Goal: Information Seeking & Learning: Learn about a topic

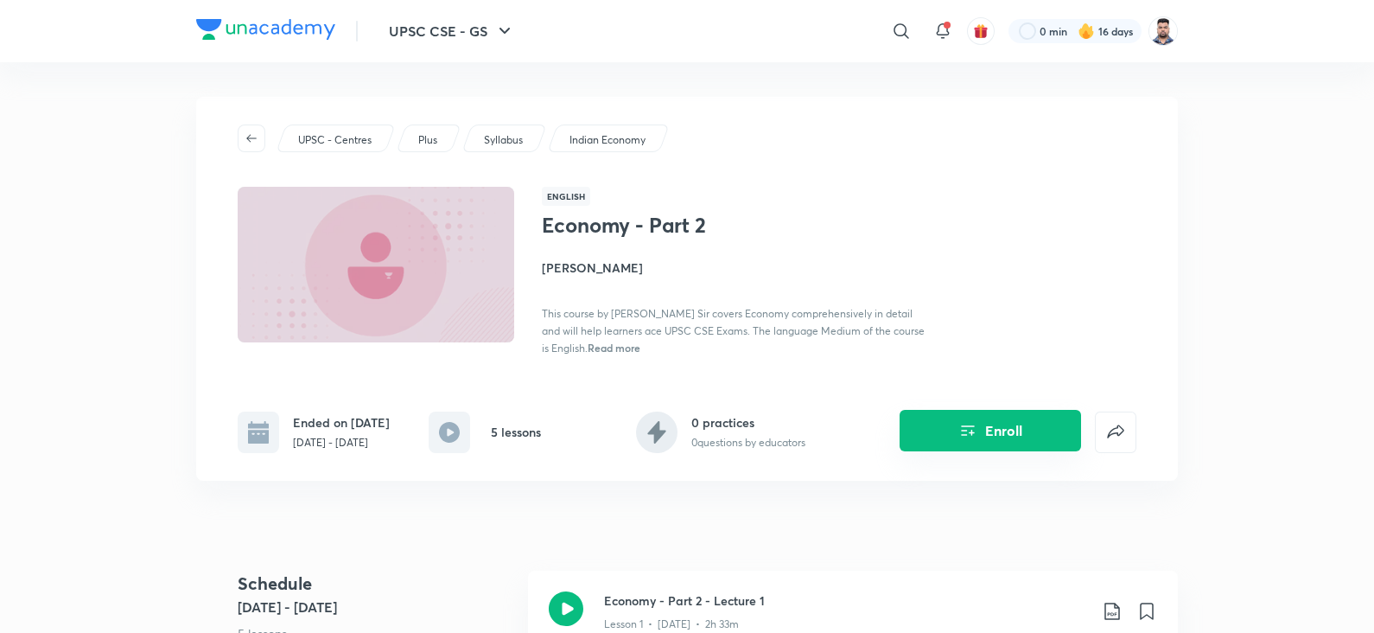
click at [961, 432] on icon "Enroll" at bounding box center [968, 430] width 21 height 21
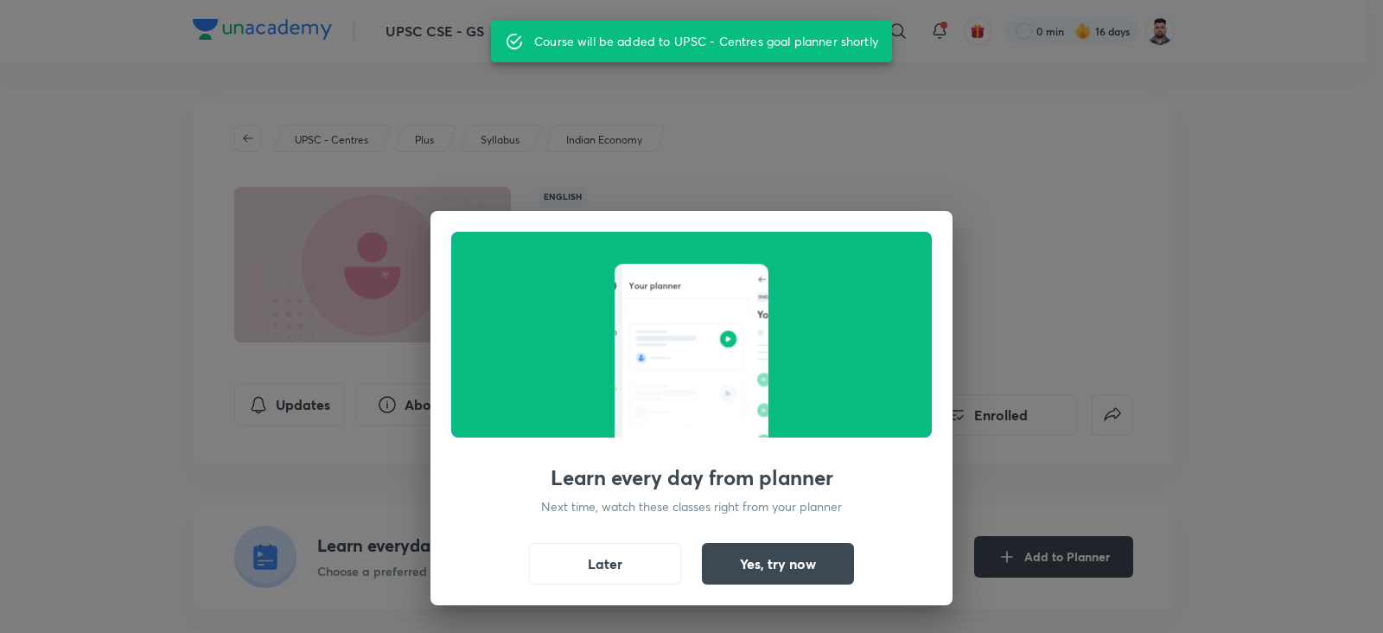
click at [1156, 371] on div "Learn every day from planner Next time, watch these classes right from your pla…" at bounding box center [691, 316] width 1383 height 633
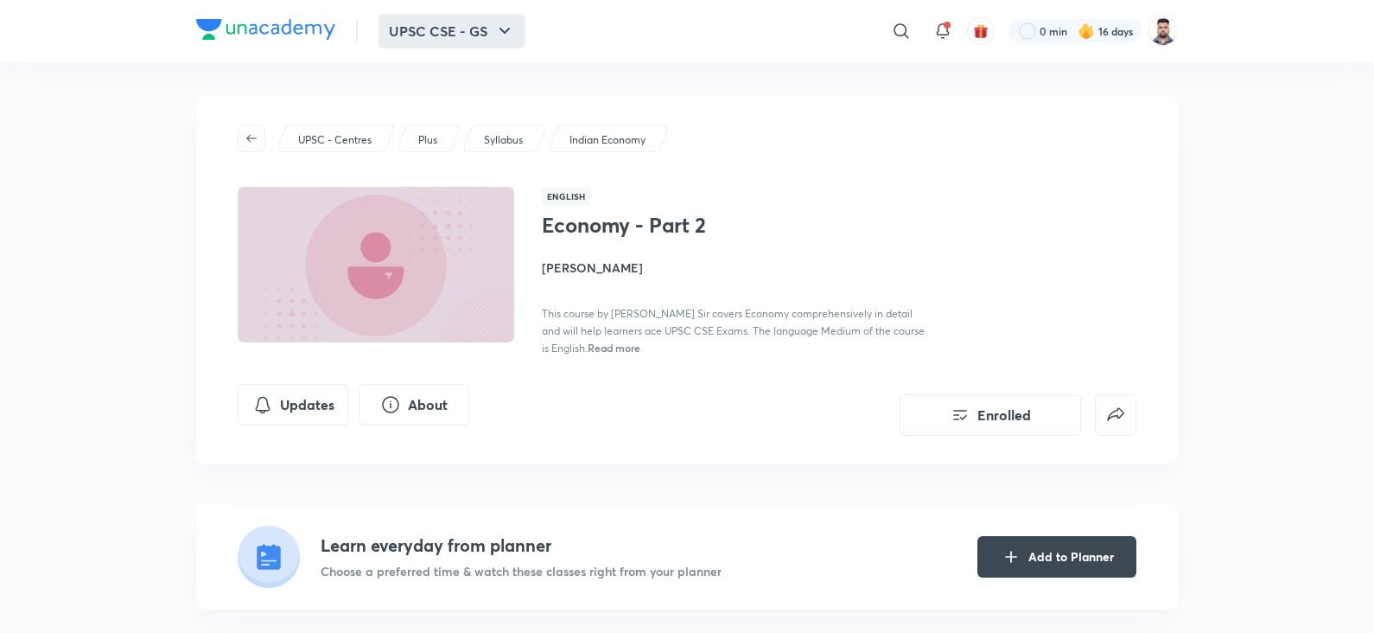
click at [461, 41] on button "UPSC CSE - GS" at bounding box center [452, 31] width 147 height 35
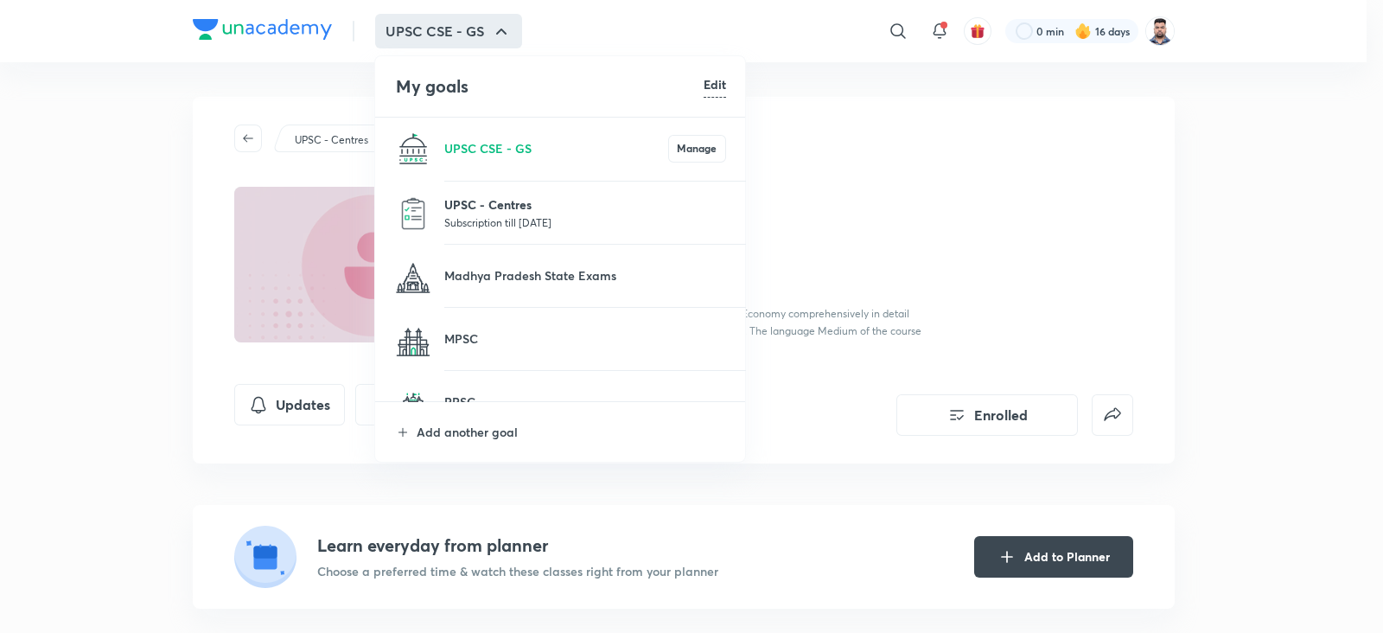
click at [492, 209] on p "UPSC - Centres" at bounding box center [585, 204] width 282 height 18
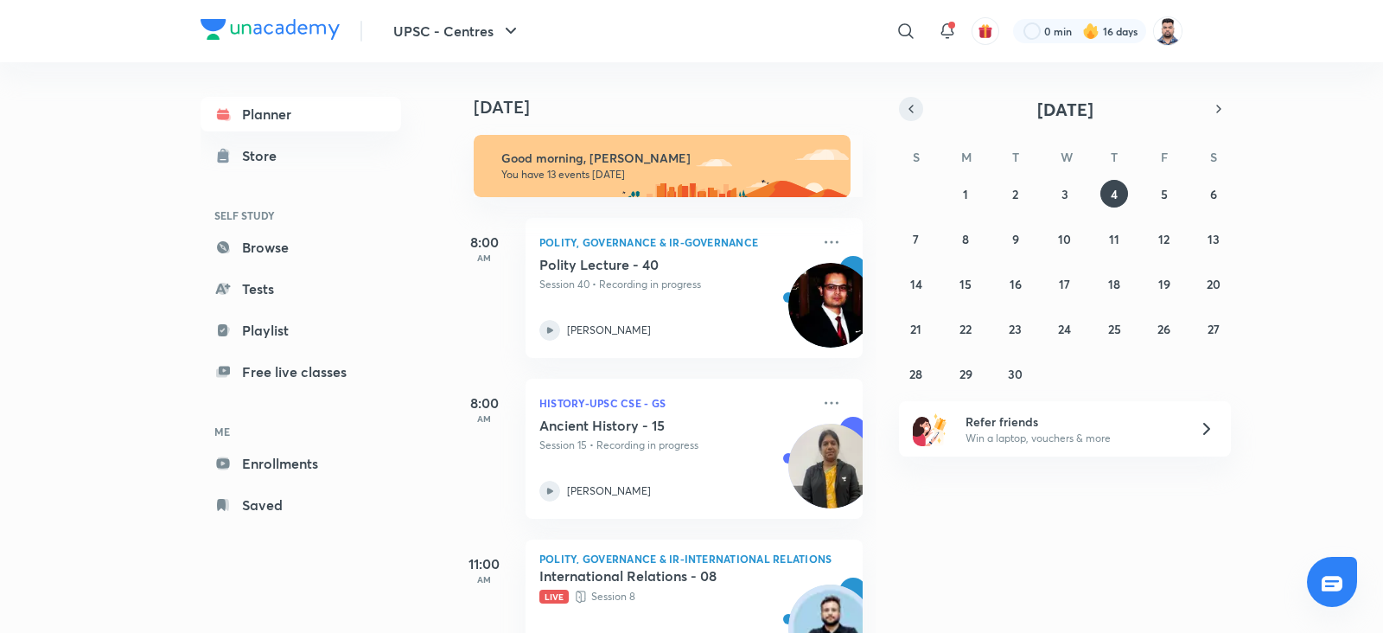
click at [914, 108] on icon "button" at bounding box center [911, 109] width 14 height 16
click at [1207, 373] on abbr "30" at bounding box center [1214, 374] width 15 height 16
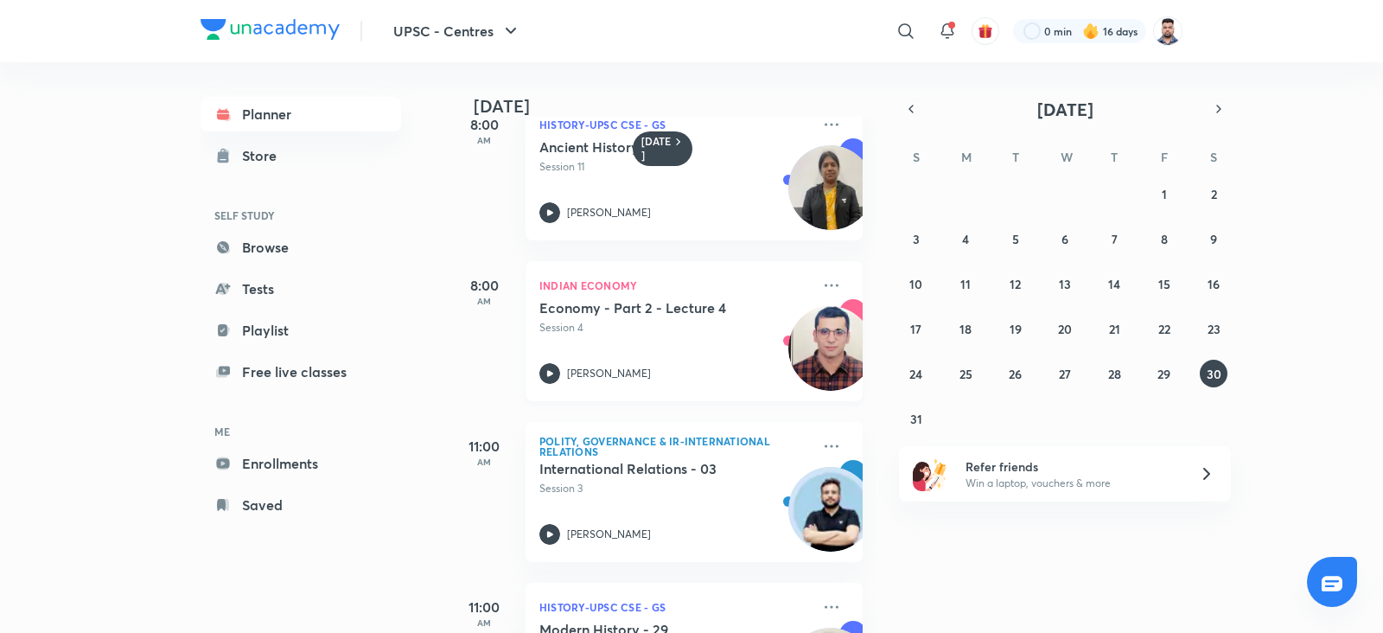
scroll to position [39, 0]
click at [614, 309] on h5 "Economy - Part 2 - Lecture 4" at bounding box center [646, 306] width 215 height 17
click at [821, 288] on icon at bounding box center [831, 284] width 21 height 21
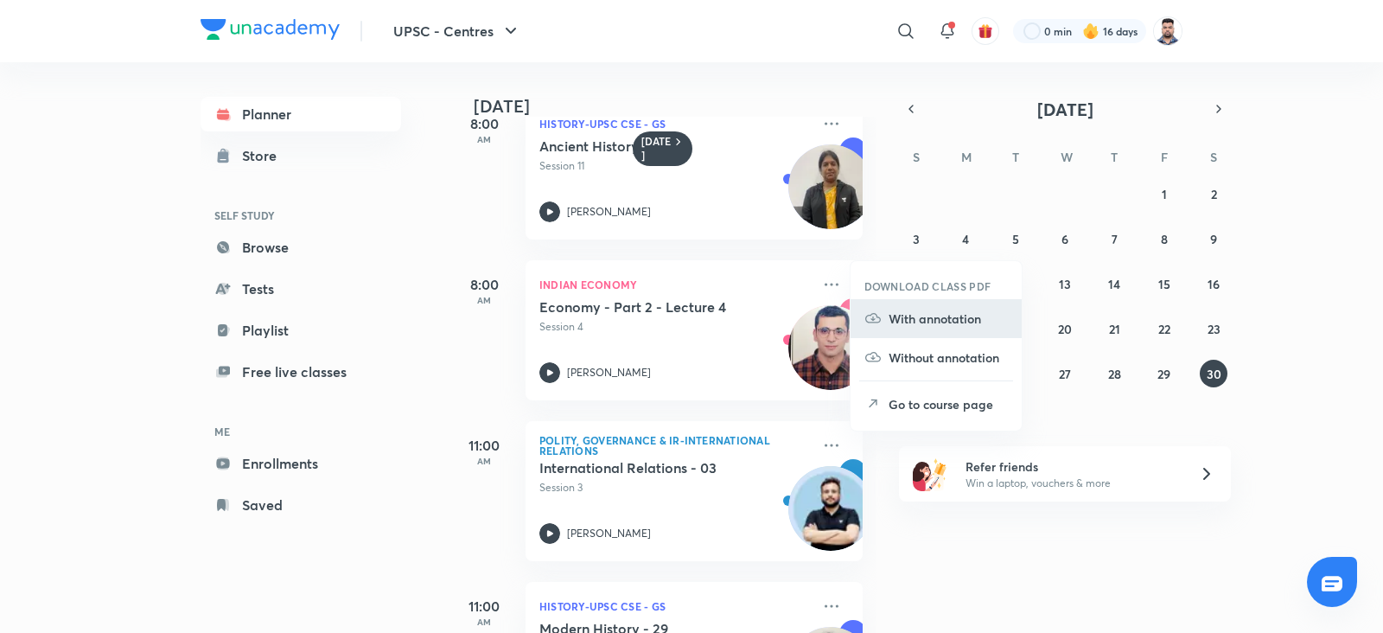
click at [939, 328] on li "With annotation" at bounding box center [935, 318] width 171 height 39
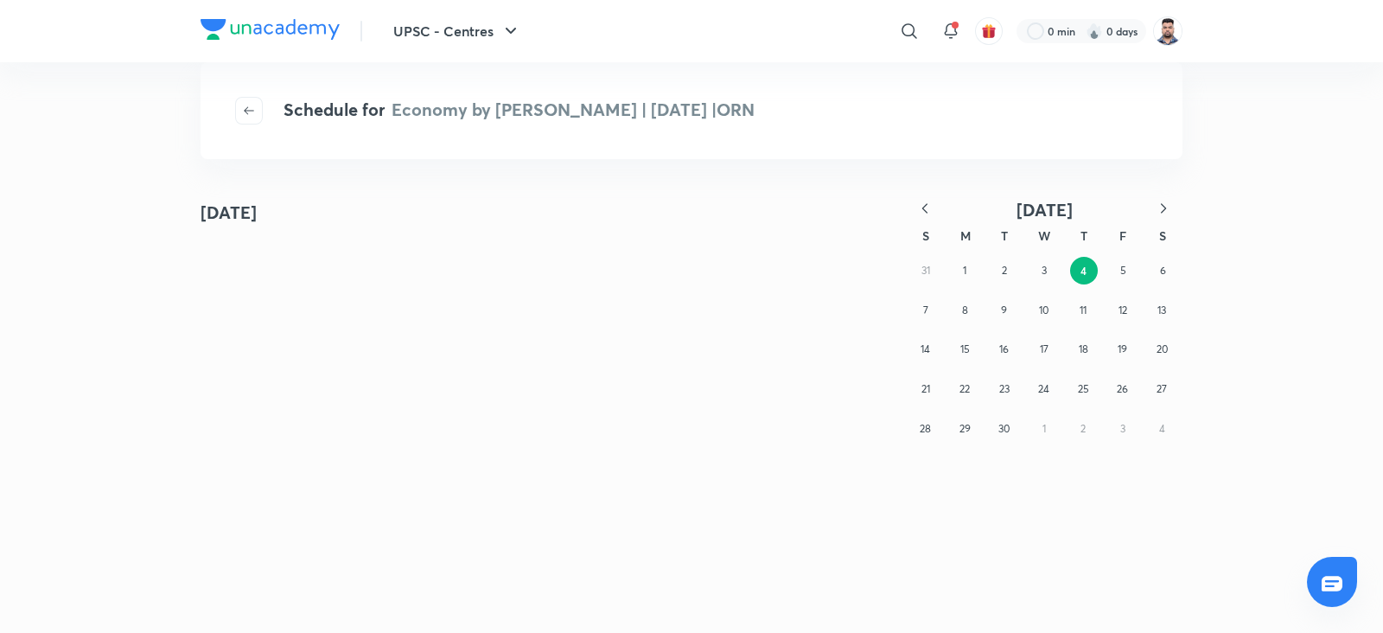
click at [929, 209] on icon "button" at bounding box center [924, 208] width 17 height 17
click at [965, 425] on abbr "25" at bounding box center [964, 428] width 11 height 13
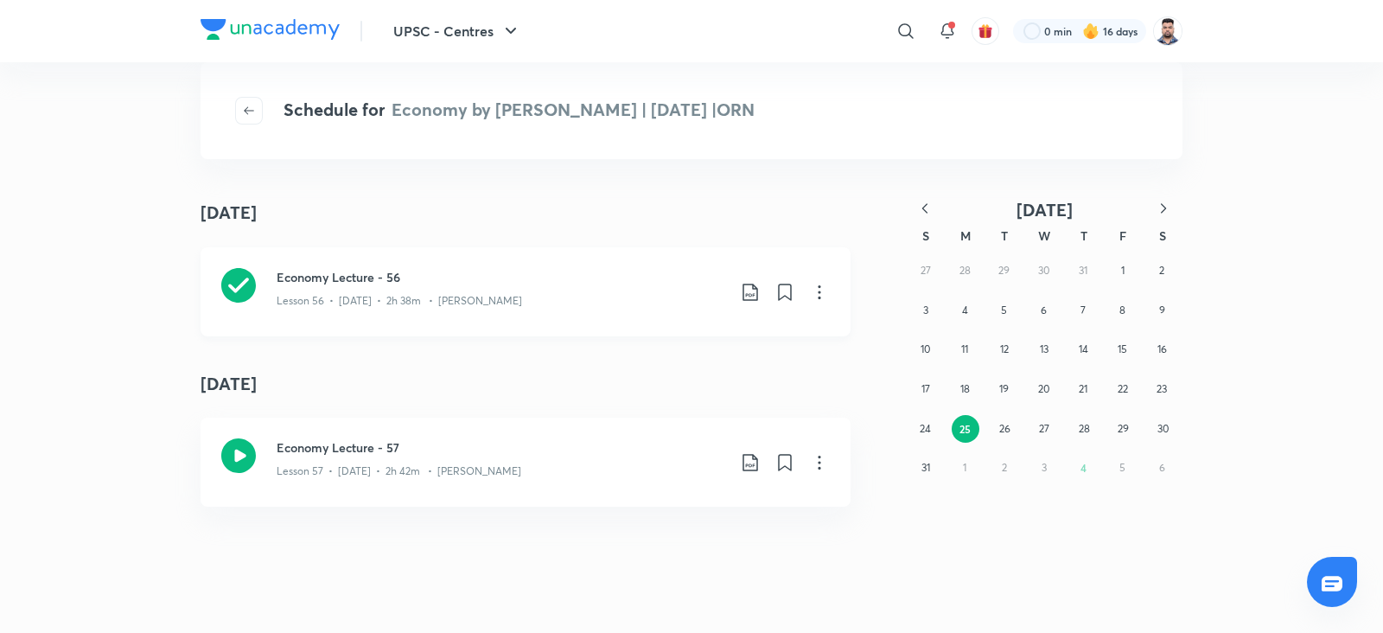
click at [809, 293] on icon at bounding box center [819, 292] width 21 height 21
click at [743, 291] on div at bounding box center [691, 316] width 1383 height 633
click at [743, 295] on icon at bounding box center [749, 291] width 15 height 17
click at [654, 336] on h6 "Download PDF" at bounding box center [637, 334] width 85 height 18
click at [627, 378] on p "With annotation" at bounding box center [611, 384] width 89 height 18
